Goal: Transaction & Acquisition: Purchase product/service

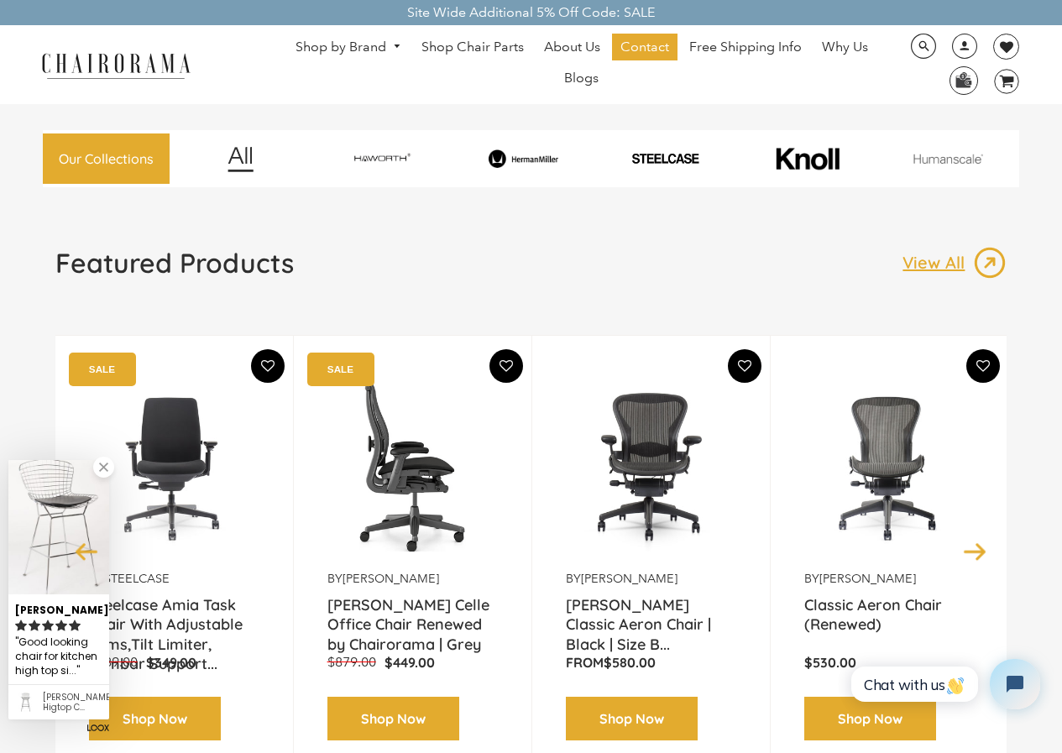
click at [489, 506] on img at bounding box center [412, 466] width 170 height 210
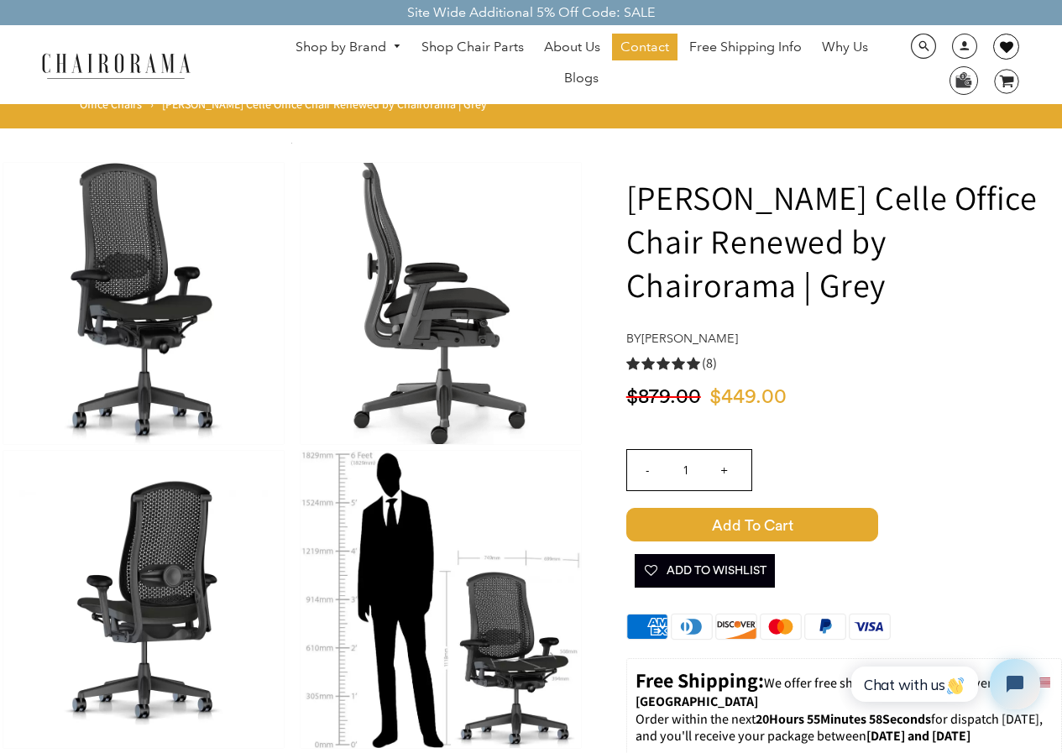
click at [998, 37] on link at bounding box center [1006, 47] width 26 height 26
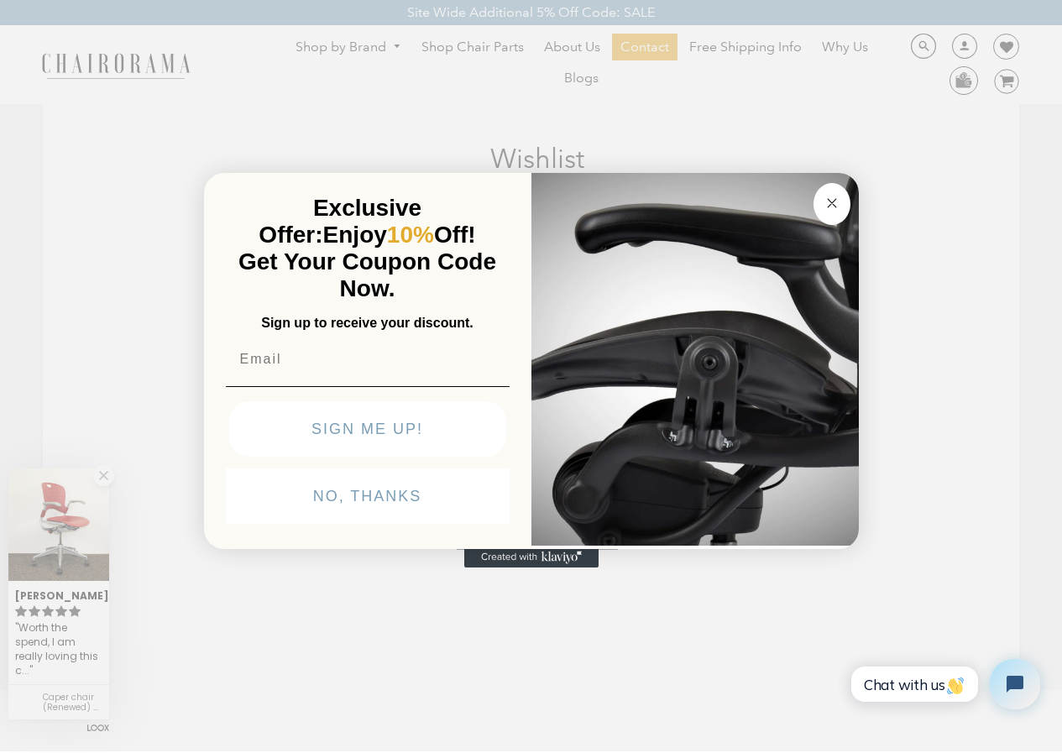
click at [557, 560] on icon "Created with Klaviyo - opens in a new tab" at bounding box center [560, 557] width 9 height 6
